Goal: Transaction & Acquisition: Subscribe to service/newsletter

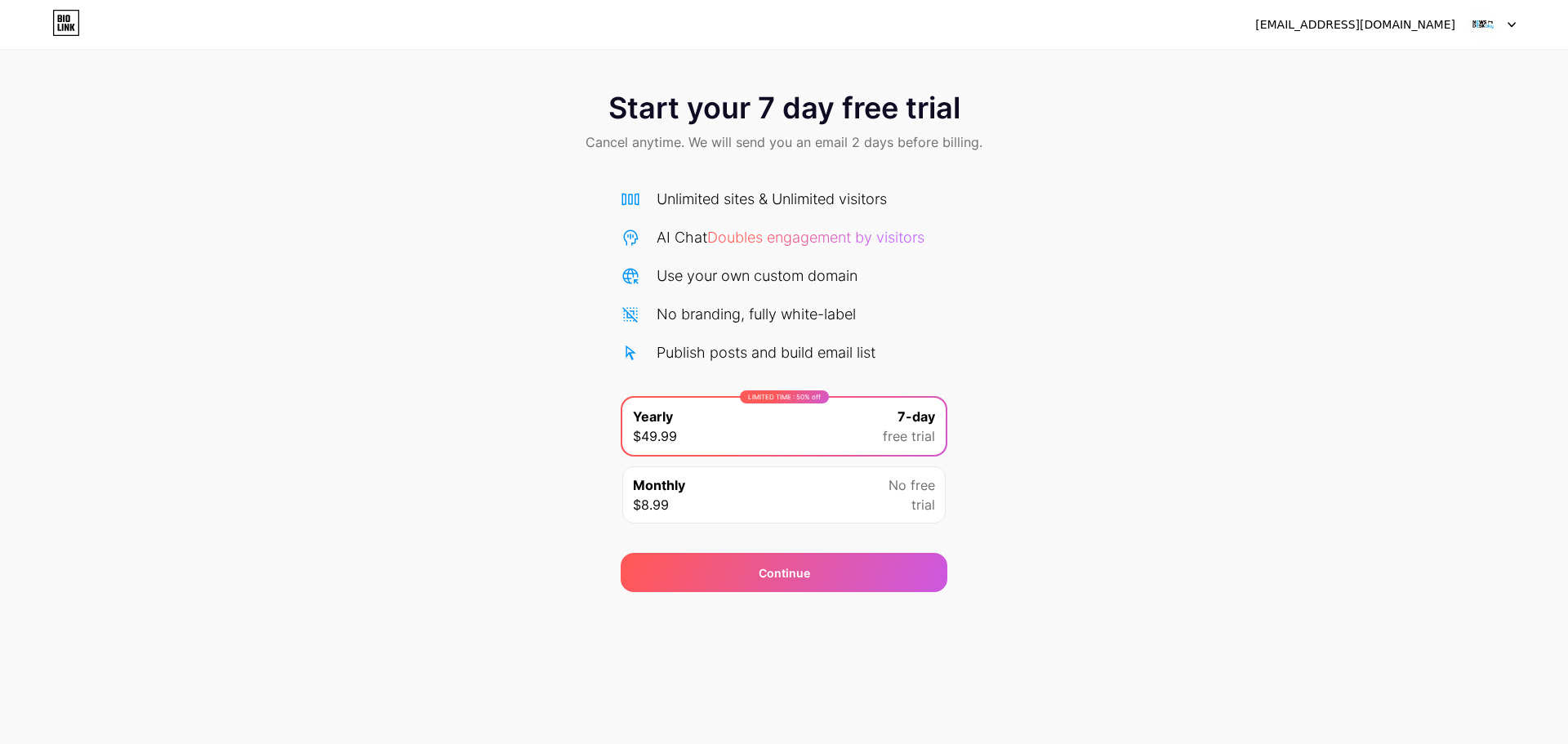
click at [1487, 25] on img at bounding box center [1482, 24] width 31 height 31
click at [1381, 27] on div "[EMAIL_ADDRESS][DOMAIN_NAME]" at bounding box center [1355, 24] width 200 height 17
click at [1318, 35] on div "[EMAIL_ADDRESS][DOMAIN_NAME]" at bounding box center [1385, 24] width 260 height 29
click at [1319, 35] on div "[EMAIL_ADDRESS][DOMAIN_NAME]" at bounding box center [1385, 24] width 260 height 29
click at [1482, 26] on img at bounding box center [1482, 24] width 31 height 31
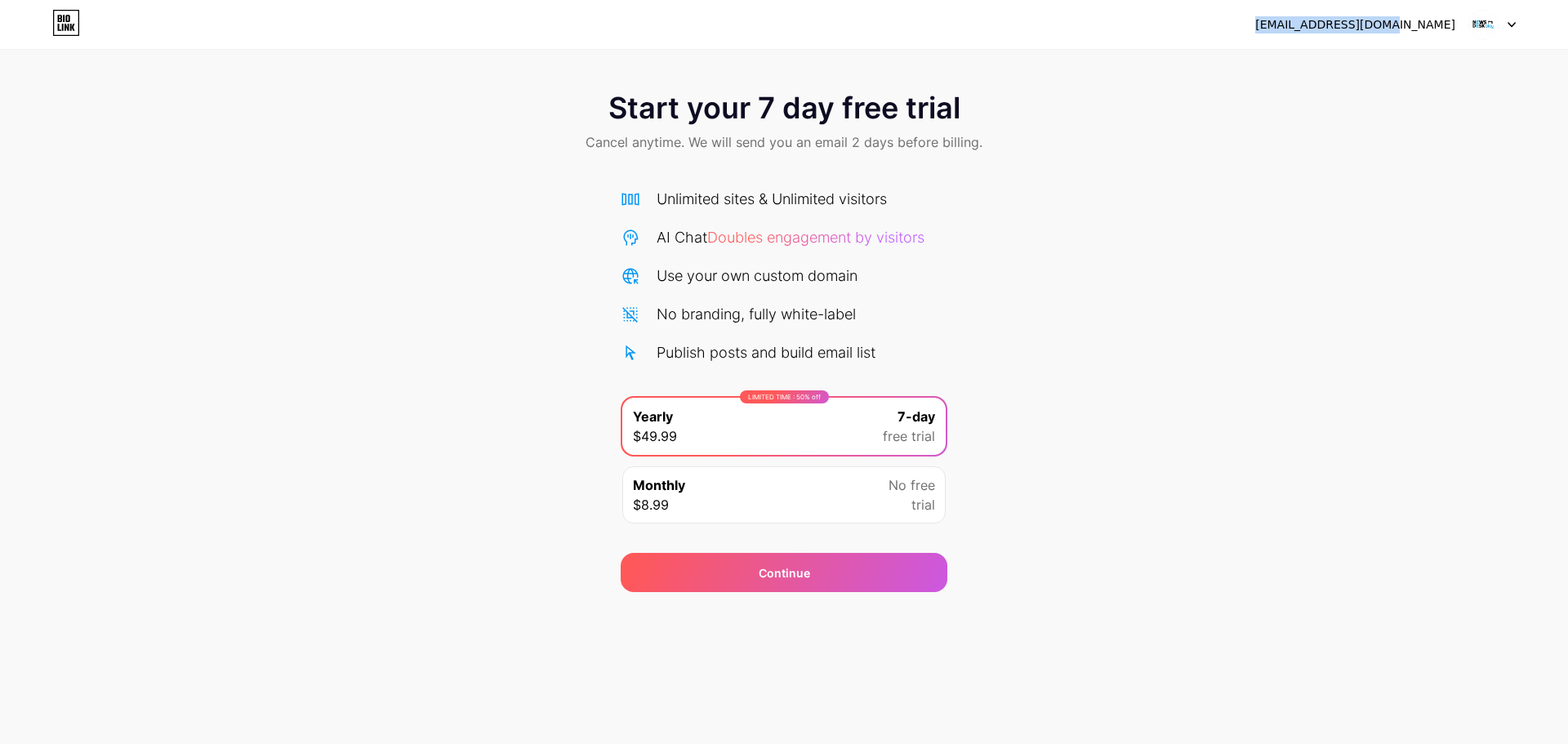
click at [1483, 25] on img at bounding box center [1482, 24] width 31 height 31
click at [1502, 25] on div at bounding box center [1492, 24] width 48 height 29
click at [1509, 23] on icon at bounding box center [1511, 25] width 6 height 4
click at [1371, 35] on div "[EMAIL_ADDRESS][DOMAIN_NAME]" at bounding box center [1385, 24] width 260 height 29
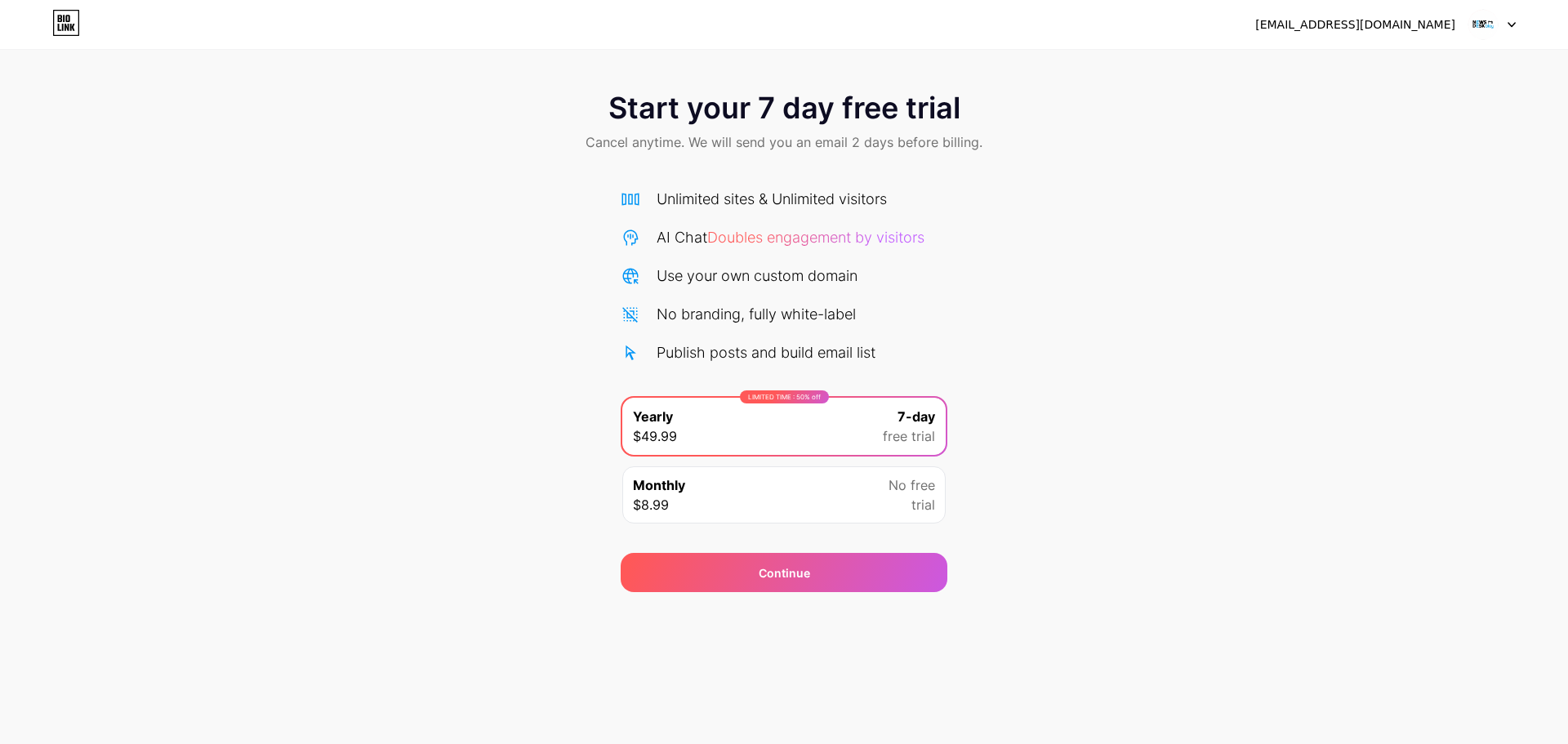
click at [1337, 27] on div "[EMAIL_ADDRESS][DOMAIN_NAME]" at bounding box center [1355, 24] width 200 height 17
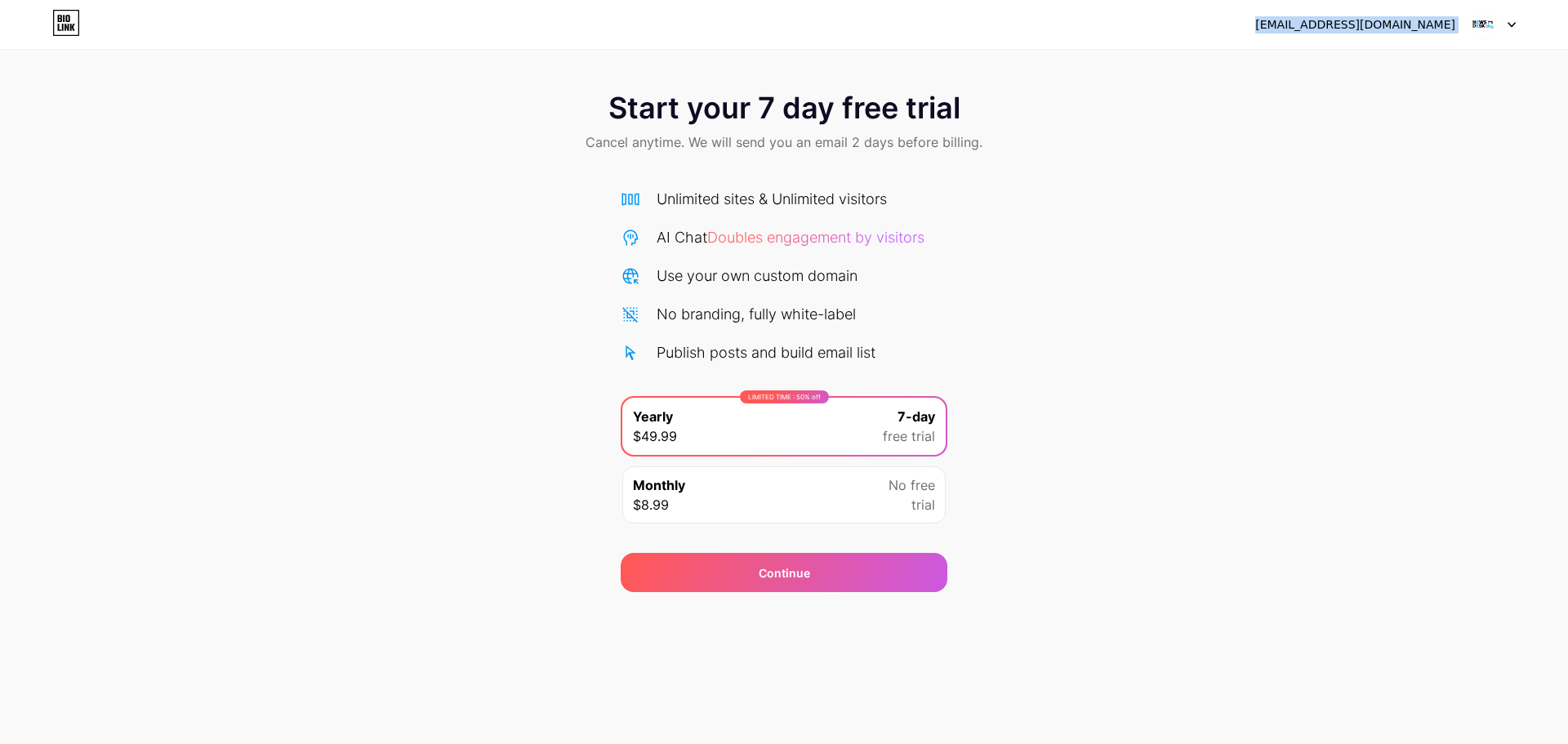
click at [1337, 27] on div "[EMAIL_ADDRESS][DOMAIN_NAME]" at bounding box center [1355, 24] width 200 height 17
click at [1341, 56] on div "Start your 7 day free trial Cancel anytime. We will send you an email 2 days be…" at bounding box center [784, 295] width 1568 height 592
click at [1344, 56] on div "Start your 7 day free trial Cancel anytime. We will send you an email 2 days be…" at bounding box center [784, 295] width 1568 height 592
